Goal: Transaction & Acquisition: Book appointment/travel/reservation

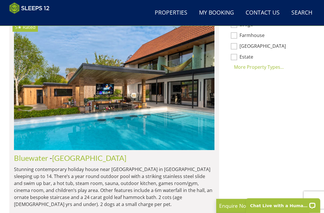
scroll to position [492, 0]
click at [169, 122] on img at bounding box center [114, 86] width 201 height 130
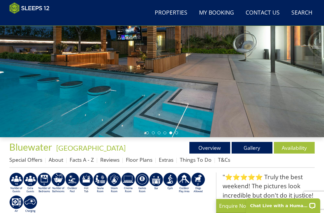
scroll to position [92, 0]
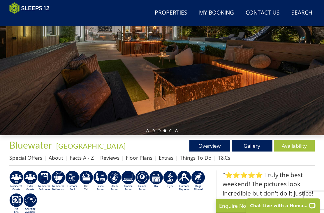
click at [141, 160] on link "Floor Plans" at bounding box center [139, 157] width 27 height 7
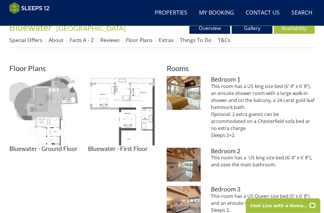
scroll to position [210, 0]
click at [47, 117] on img at bounding box center [43, 110] width 69 height 69
click at [137, 112] on img at bounding box center [122, 110] width 69 height 69
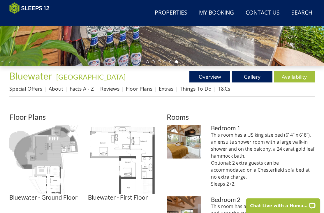
scroll to position [161, 0]
click at [255, 78] on link "Gallery" at bounding box center [252, 77] width 41 height 12
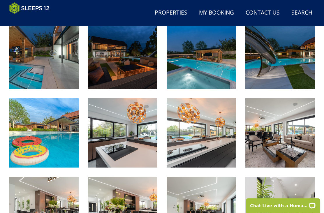
scroll to position [322, 0]
click at [116, 154] on img at bounding box center [122, 132] width 69 height 69
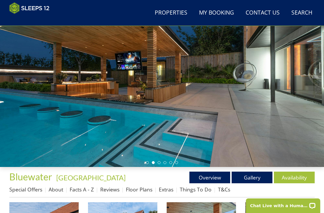
scroll to position [60, 0]
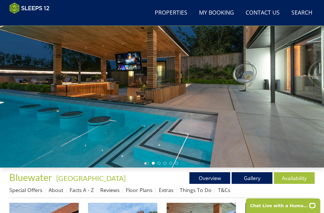
click at [140, 187] on link "Floor Plans" at bounding box center [139, 190] width 27 height 7
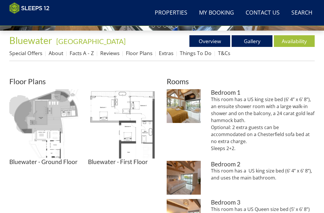
scroll to position [201, 0]
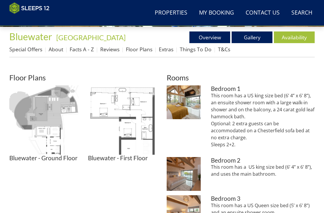
click at [56, 142] on img at bounding box center [43, 119] width 69 height 69
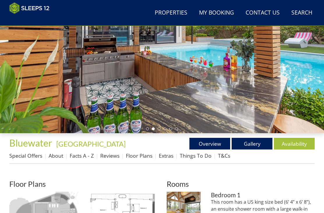
scroll to position [92, 0]
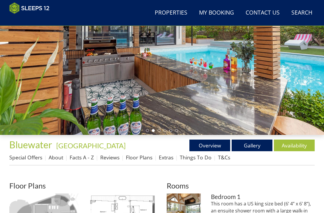
click at [254, 141] on link "Gallery" at bounding box center [252, 146] width 41 height 12
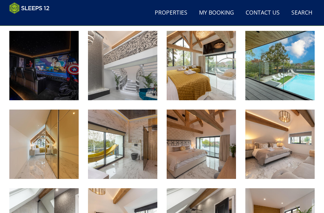
scroll to position [547, 0]
click at [128, 162] on img at bounding box center [122, 144] width 69 height 69
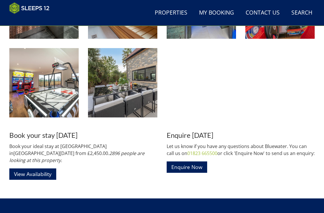
scroll to position [845, 0]
click at [44, 169] on link "View Availability" at bounding box center [32, 174] width 47 height 11
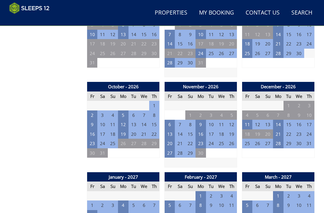
scroll to position [541, 0]
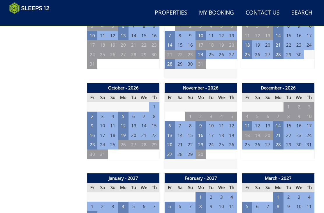
click at [278, 131] on td "21" at bounding box center [278, 136] width 11 height 10
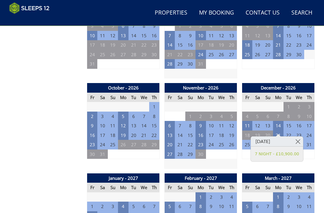
click at [315, 152] on td "7" at bounding box center [310, 155] width 11 height 10
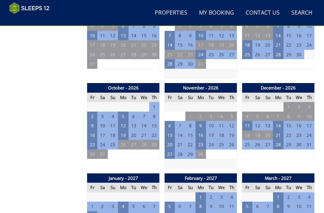
click at [280, 140] on td "28" at bounding box center [278, 145] width 11 height 10
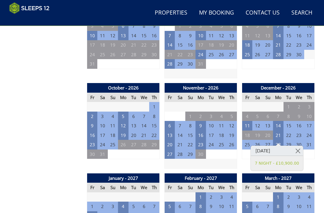
click at [314, 155] on div "December - 2026 Fr Sa Su Mo Tu We Th 27 28 29 30 1 2 3 4 5 6 7 8 9 10 11 12" at bounding box center [278, 126] width 73 height 86
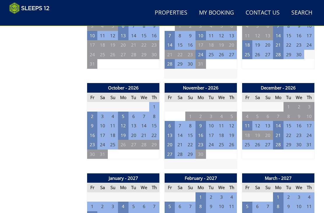
click at [311, 131] on td "24" at bounding box center [310, 136] width 11 height 10
click at [309, 131] on td "24" at bounding box center [310, 136] width 11 height 10
click at [125, 202] on td "4" at bounding box center [123, 207] width 11 height 10
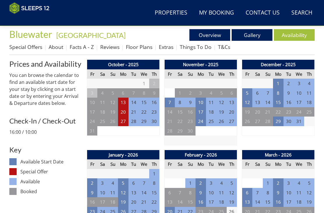
scroll to position [221, 0]
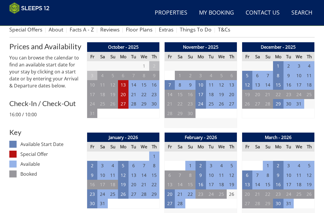
click at [279, 105] on td "29" at bounding box center [278, 104] width 11 height 10
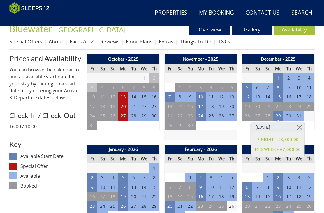
scroll to position [209, 0]
click at [291, 150] on link "MID WEEK - £7,000.00" at bounding box center [278, 150] width 46 height 6
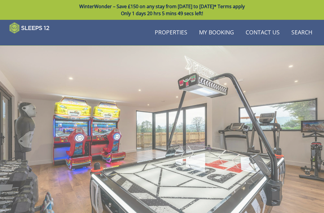
scroll to position [209, 0]
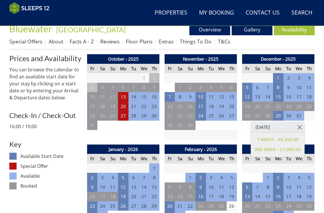
click at [29, 40] on link "Special Offers" at bounding box center [25, 41] width 33 height 7
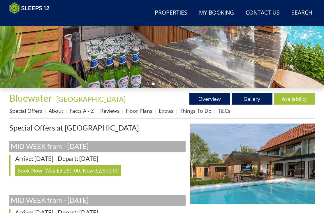
scroll to position [139, 0]
click at [112, 108] on link "Reviews" at bounding box center [109, 110] width 19 height 7
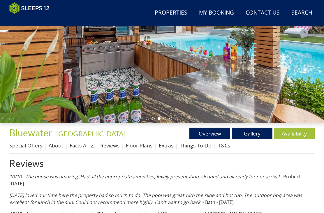
scroll to position [104, 0]
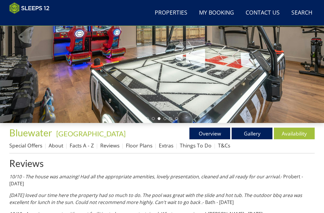
click at [168, 147] on link "Extras" at bounding box center [166, 145] width 15 height 7
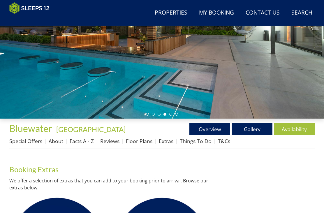
scroll to position [113, 0]
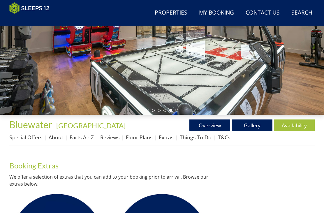
click at [83, 137] on link "Facts A - Z" at bounding box center [82, 137] width 24 height 7
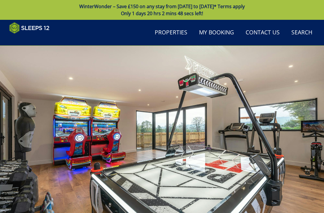
scroll to position [113, 0]
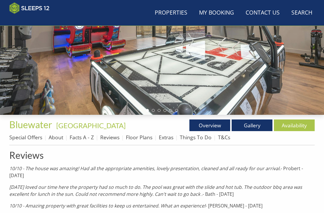
scroll to position [104, 0]
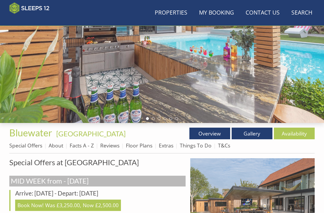
scroll to position [139, 0]
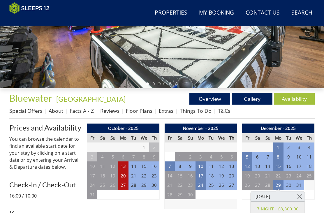
scroll to position [209, 0]
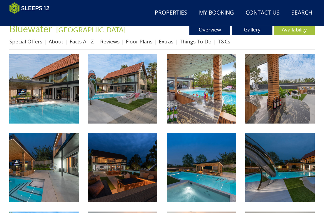
scroll to position [845, 0]
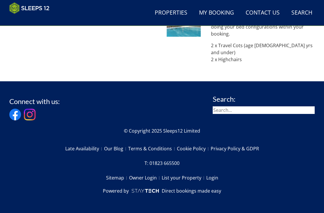
scroll to position [92, 0]
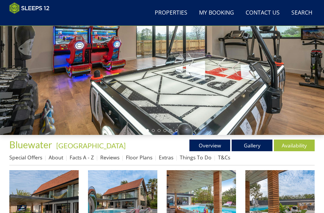
scroll to position [60, 0]
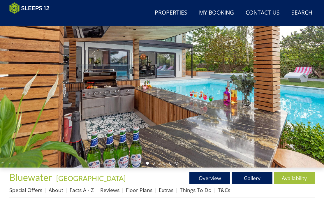
scroll to position [161, 0]
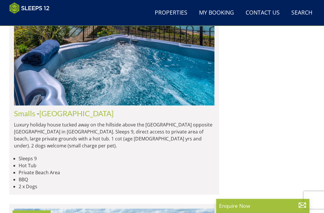
scroll to position [1016, 0]
click at [171, 133] on div "Smalls - Devon Luxury holiday house tucked away on the hillside above the Kings…" at bounding box center [114, 149] width 201 height 81
click at [185, 76] on img at bounding box center [114, 41] width 201 height 130
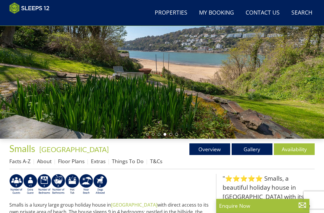
scroll to position [89, 0]
click at [258, 150] on link "Gallery" at bounding box center [252, 150] width 41 height 12
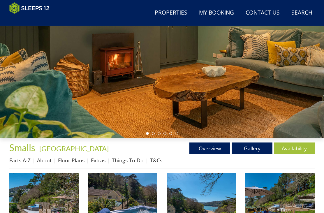
scroll to position [89, 0]
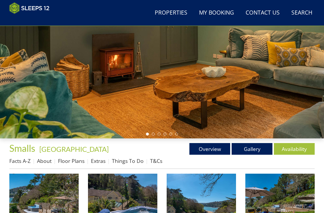
click at [76, 161] on link "Floor Plans" at bounding box center [71, 161] width 27 height 7
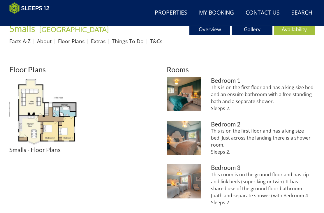
scroll to position [209, 0]
click at [64, 125] on img at bounding box center [43, 111] width 69 height 69
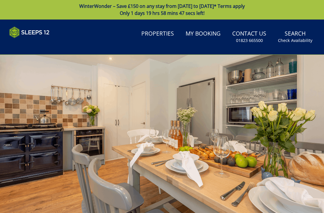
scroll to position [0, 0]
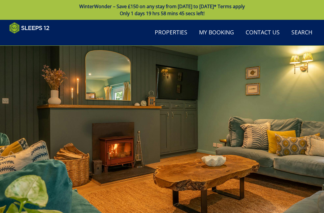
scroll to position [89, 0]
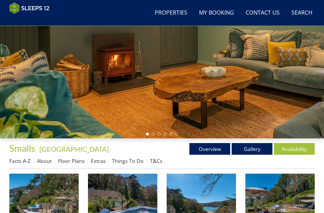
scroll to position [89, 0]
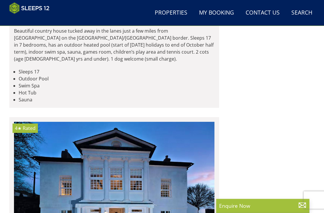
scroll to position [3254, 0]
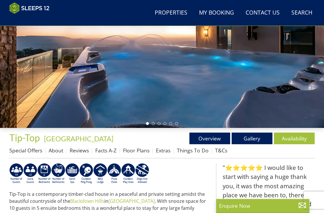
scroll to position [98, 0]
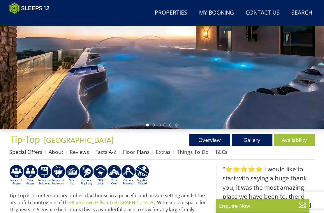
click at [216, 139] on link "Overview" at bounding box center [210, 140] width 41 height 12
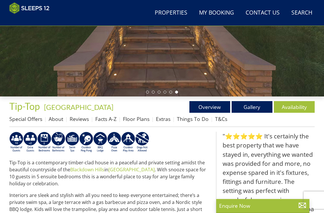
scroll to position [130, 0]
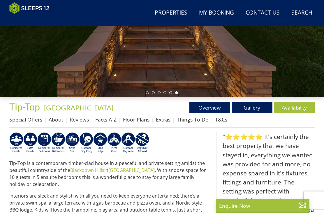
click at [255, 106] on link "Gallery" at bounding box center [252, 108] width 41 height 12
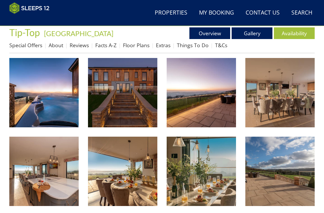
scroll to position [205, 0]
click at [58, 112] on img at bounding box center [43, 92] width 69 height 69
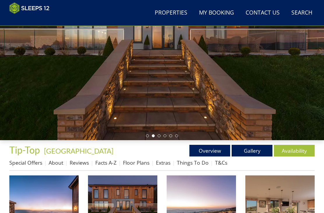
scroll to position [89, 0]
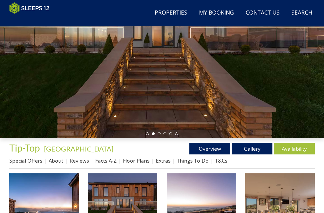
click at [139, 161] on link "Floor Plans" at bounding box center [136, 160] width 27 height 7
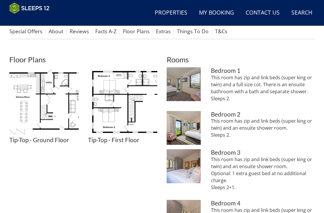
scroll to position [219, 0]
click at [65, 119] on img at bounding box center [43, 101] width 69 height 69
click at [133, 104] on img at bounding box center [122, 101] width 69 height 69
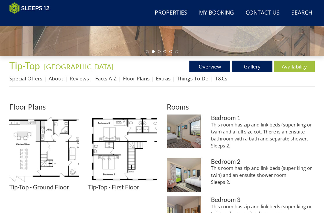
scroll to position [171, 0]
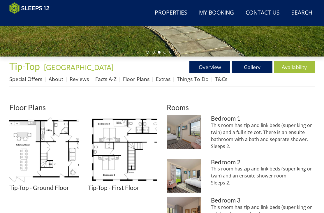
click at [53, 82] on link "About" at bounding box center [56, 79] width 15 height 7
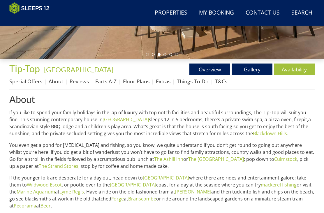
scroll to position [168, 0]
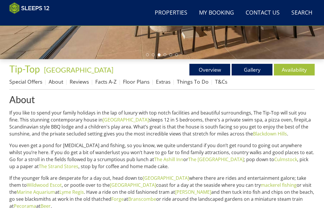
click at [81, 82] on link "Reviews" at bounding box center [79, 81] width 19 height 7
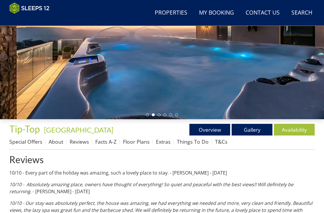
scroll to position [106, 0]
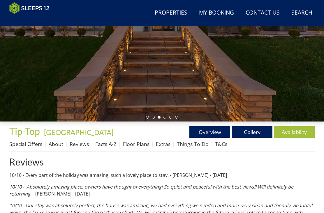
click at [109, 142] on link "Facts A-Z" at bounding box center [105, 144] width 21 height 7
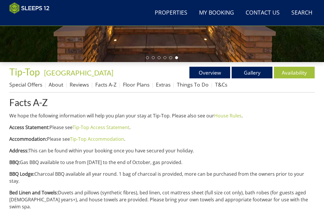
scroll to position [165, 0]
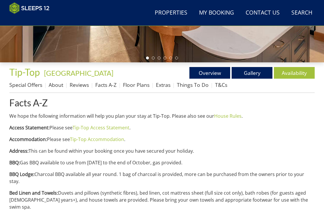
click at [163, 83] on link "Extras" at bounding box center [163, 84] width 15 height 7
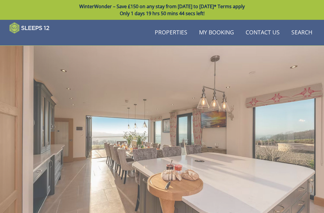
scroll to position [165, 0]
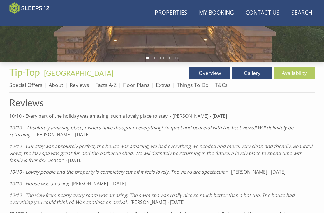
scroll to position [106, 0]
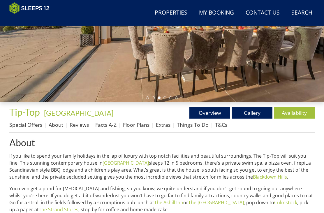
scroll to position [125, 0]
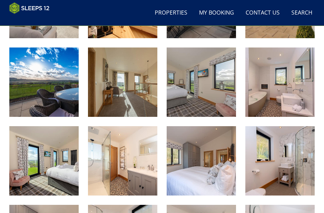
scroll to position [520, 0]
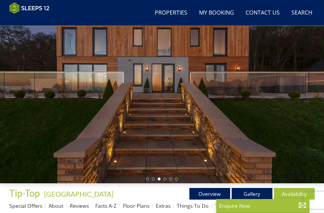
scroll to position [43, 0]
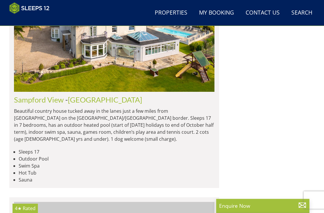
scroll to position [3179, 0]
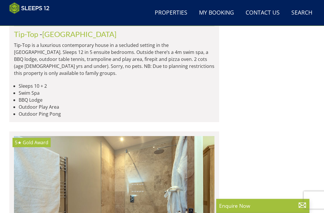
scroll to position [3698, 0]
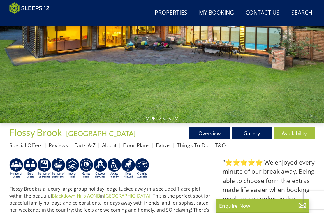
scroll to position [105, 0]
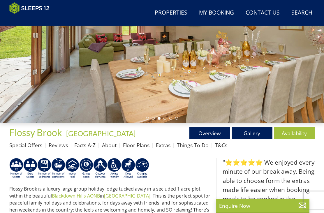
click at [256, 133] on link "Gallery" at bounding box center [252, 133] width 41 height 12
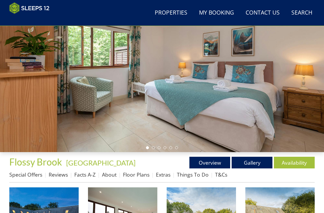
scroll to position [175, 0]
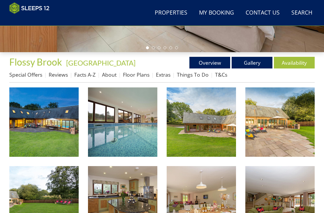
click at [64, 136] on img at bounding box center [43, 122] width 69 height 69
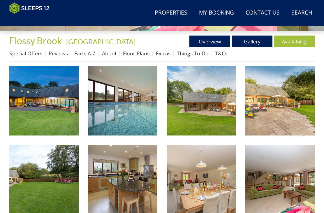
scroll to position [197, 0]
click at [144, 52] on link "Floor Plans" at bounding box center [136, 53] width 27 height 7
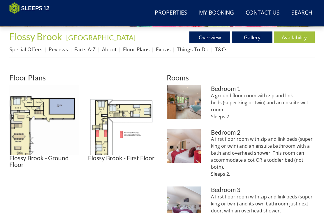
scroll to position [213, 0]
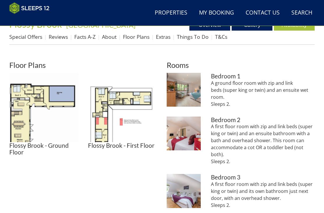
click at [29, 128] on img at bounding box center [43, 107] width 69 height 69
click at [148, 103] on img at bounding box center [122, 107] width 69 height 69
click at [44, 98] on img at bounding box center [43, 107] width 69 height 69
click at [186, 93] on img at bounding box center [184, 90] width 34 height 34
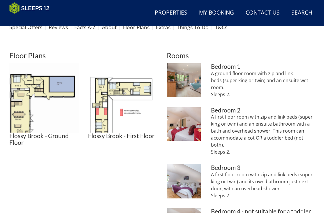
scroll to position [223, 0]
click at [143, 91] on img at bounding box center [122, 97] width 69 height 69
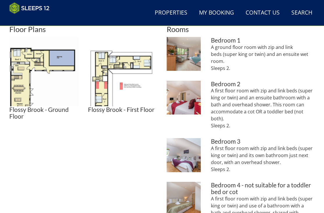
scroll to position [249, 0]
click at [188, 57] on img at bounding box center [184, 54] width 34 height 34
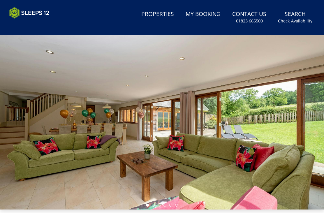
scroll to position [33, 0]
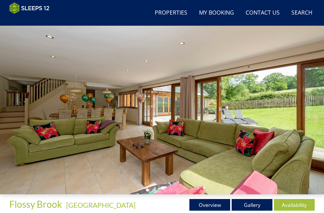
click at [258, 203] on link "Gallery" at bounding box center [252, 205] width 41 height 12
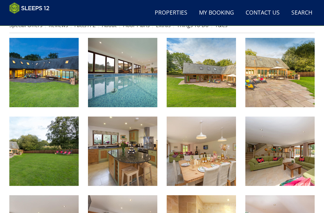
scroll to position [229, 0]
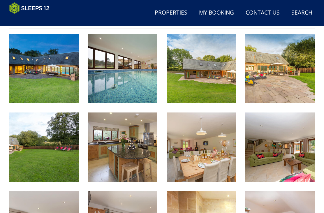
click at [113, 167] on img at bounding box center [122, 147] width 69 height 69
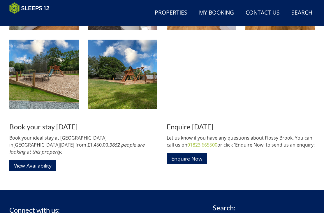
scroll to position [617, 0]
click at [46, 164] on link "View Availability" at bounding box center [32, 165] width 47 height 11
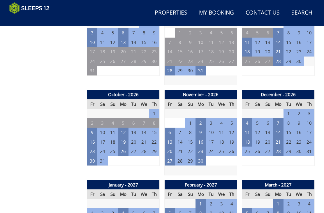
scroll to position [540, 0]
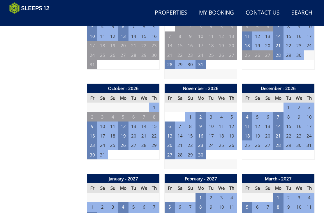
click at [279, 131] on td "21" at bounding box center [278, 136] width 11 height 10
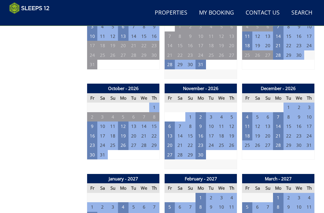
click at [281, 131] on td "21" at bounding box center [278, 136] width 11 height 10
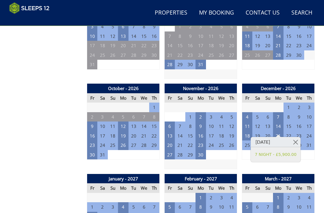
click at [227, 160] on td at bounding box center [201, 165] width 73 height 10
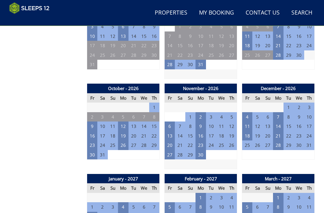
click at [279, 141] on td "28" at bounding box center [278, 146] width 11 height 10
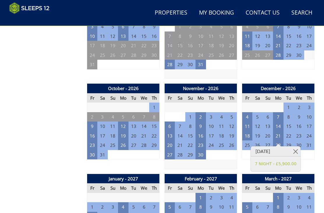
click at [217, 160] on td at bounding box center [201, 165] width 73 height 10
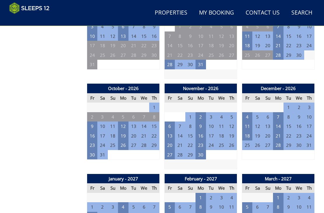
click at [280, 131] on td "21" at bounding box center [278, 136] width 11 height 10
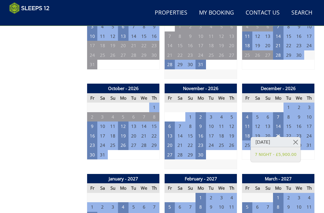
click at [228, 151] on td "3" at bounding box center [232, 155] width 11 height 10
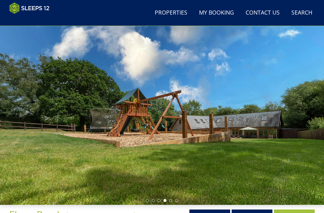
scroll to position [0, 0]
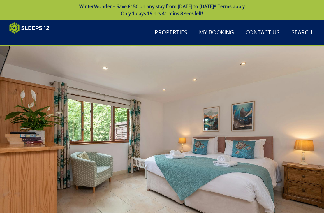
scroll to position [617, 0]
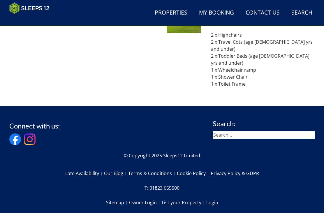
scroll to position [33, 0]
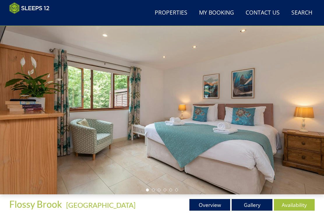
scroll to position [197, 0]
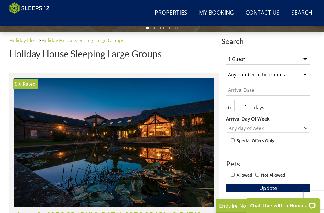
scroll to position [197, 0]
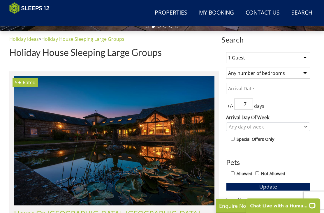
click at [300, 56] on select "1 Guest 2 Guests 3 Guests 4 Guests 5 Guests 6 Guests 7 Guests 8 Guests 9 Guests…" at bounding box center [268, 57] width 84 height 11
select select "11"
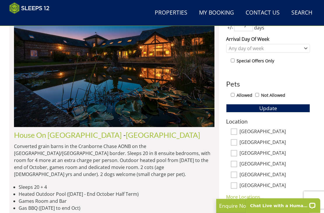
scroll to position [275, 0]
click at [234, 93] on input "Allowed" at bounding box center [233, 95] width 4 height 4
checkbox input "true"
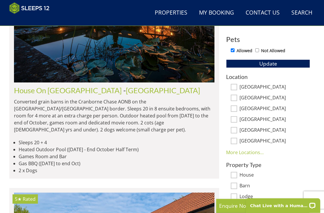
scroll to position [320, 0]
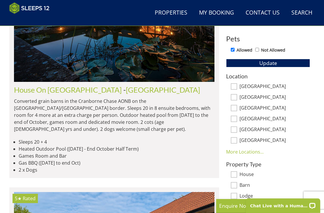
click at [232, 86] on input "[GEOGRAPHIC_DATA]" at bounding box center [234, 86] width 6 height 6
checkbox input "true"
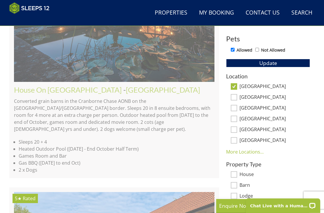
click at [236, 98] on input "[GEOGRAPHIC_DATA]" at bounding box center [234, 97] width 6 height 6
checkbox input "true"
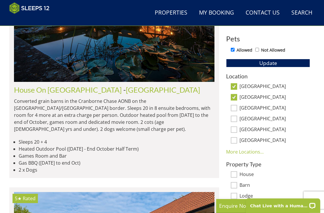
click at [235, 130] on input "[GEOGRAPHIC_DATA]" at bounding box center [234, 130] width 6 height 6
checkbox input "true"
click at [235, 105] on input "[GEOGRAPHIC_DATA]" at bounding box center [234, 108] width 6 height 6
checkbox input "true"
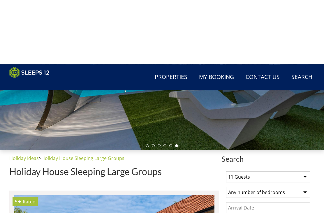
scroll to position [0, 0]
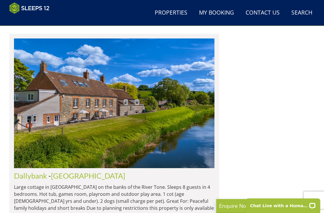
scroll to position [4739, 0]
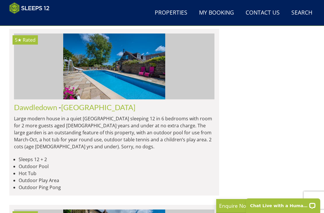
scroll to position [6374, 0]
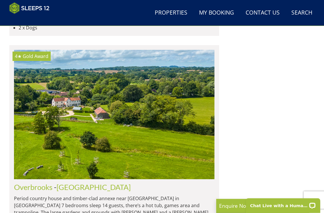
scroll to position [1175, 0]
click at [152, 120] on img at bounding box center [114, 115] width 201 height 130
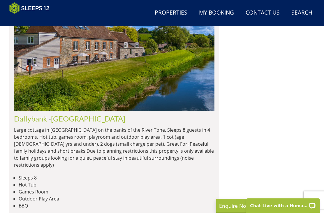
scroll to position [4798, 0]
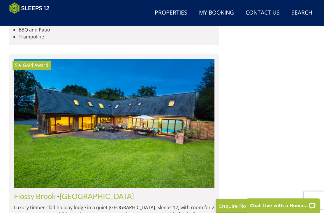
scroll to position [5181, 0]
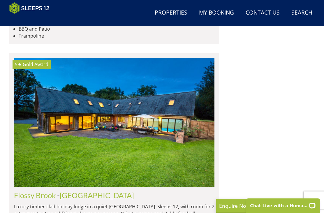
click at [170, 11] on li "Sleeps 16" at bounding box center [117, 7] width 196 height 7
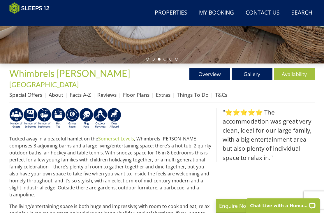
scroll to position [164, 0]
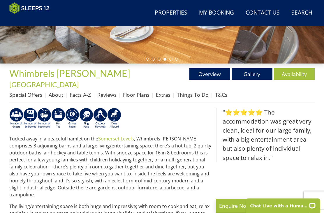
click at [143, 91] on link "Floor Plans" at bounding box center [136, 94] width 27 height 7
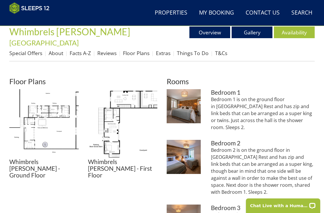
scroll to position [205, 0]
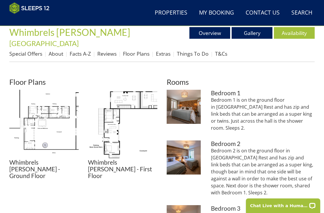
click at [60, 102] on img at bounding box center [43, 124] width 69 height 69
click at [117, 124] on img at bounding box center [122, 124] width 69 height 69
click at [142, 93] on img at bounding box center [122, 124] width 69 height 69
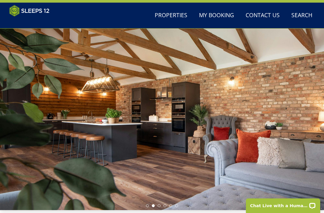
scroll to position [0, 0]
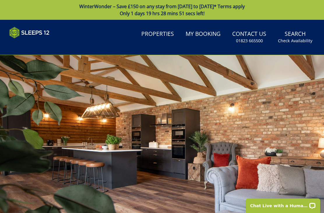
scroll to position [164, 0]
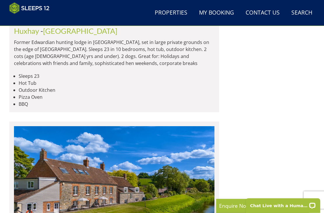
scroll to position [4653, 0]
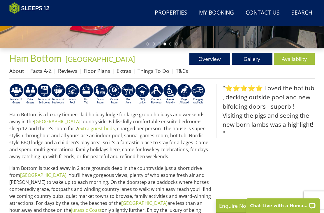
scroll to position [179, 0]
click at [103, 69] on link "Floor Plans" at bounding box center [97, 70] width 27 height 7
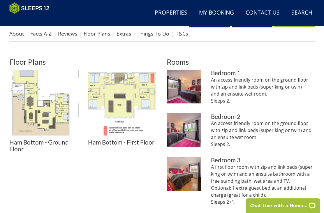
scroll to position [226, 0]
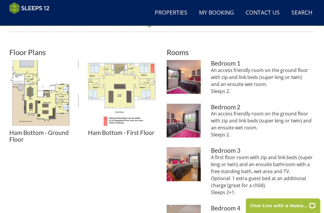
click at [53, 109] on img at bounding box center [43, 94] width 69 height 69
click at [139, 90] on img at bounding box center [122, 94] width 69 height 69
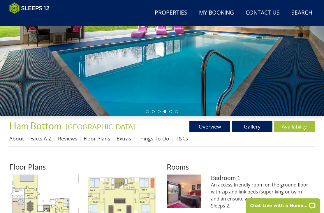
scroll to position [109, 0]
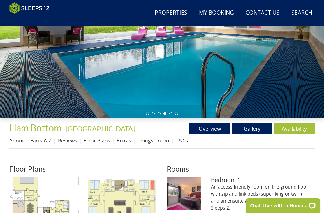
click at [259, 130] on link "Gallery" at bounding box center [252, 129] width 41 height 12
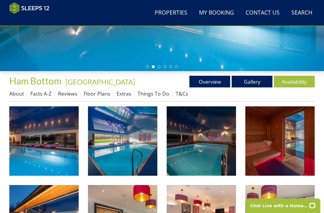
scroll to position [161, 0]
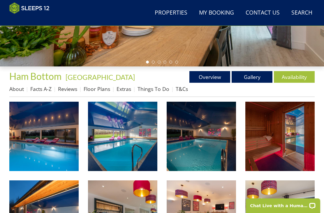
click at [52, 145] on img at bounding box center [43, 136] width 69 height 69
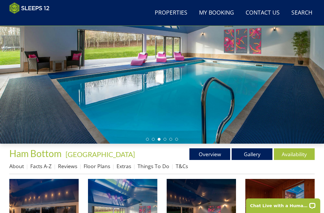
scroll to position [83, 0]
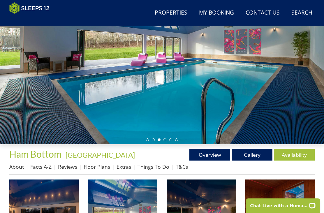
click at [104, 162] on li "Floor Plans" at bounding box center [100, 167] width 33 height 10
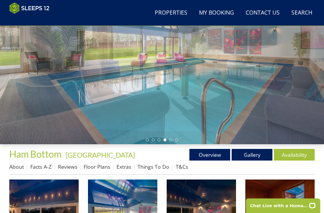
click at [97, 166] on link "Floor Plans" at bounding box center [97, 166] width 27 height 7
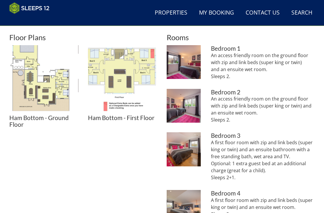
scroll to position [241, 0]
click at [58, 102] on img at bounding box center [43, 79] width 69 height 69
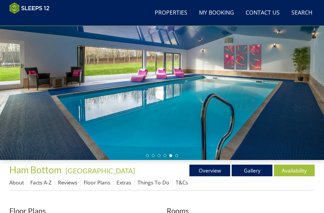
scroll to position [67, 0]
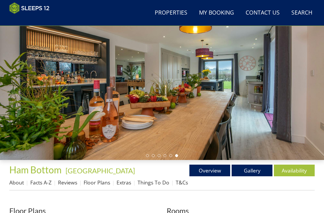
click at [72, 183] on link "Reviews" at bounding box center [67, 182] width 19 height 7
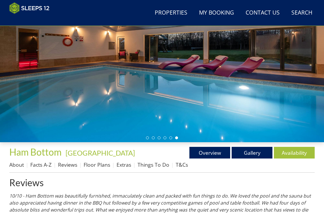
scroll to position [86, 0]
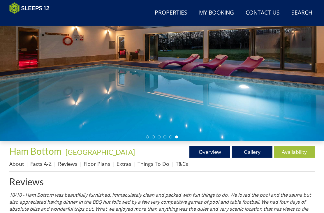
click at [291, 153] on link "Availability" at bounding box center [294, 152] width 41 height 12
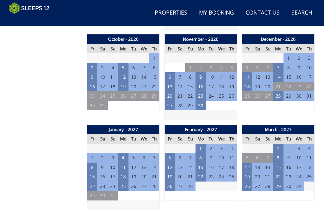
scroll to position [588, 0]
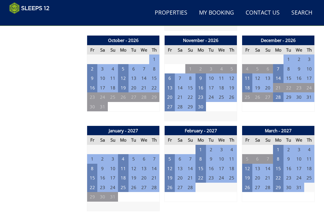
click at [279, 92] on td "28" at bounding box center [278, 97] width 11 height 10
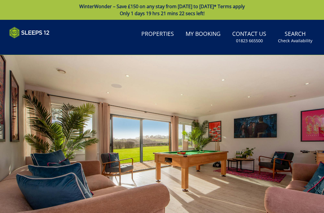
scroll to position [67, 0]
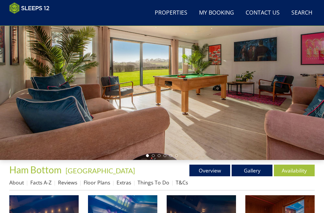
scroll to position [83, 0]
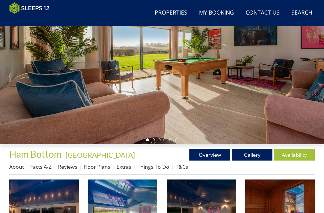
scroll to position [109, 0]
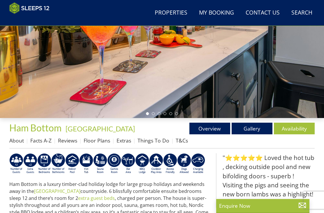
scroll to position [179, 0]
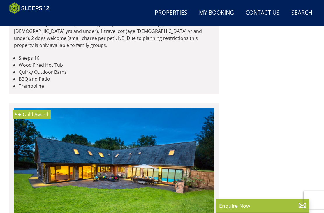
scroll to position [5130, 0]
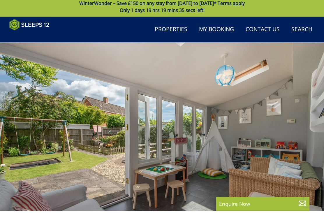
scroll to position [4, 0]
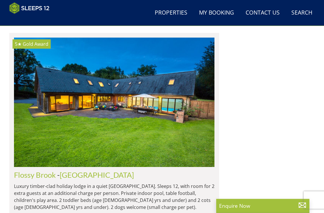
scroll to position [5202, 0]
